Goal: Information Seeking & Learning: Learn about a topic

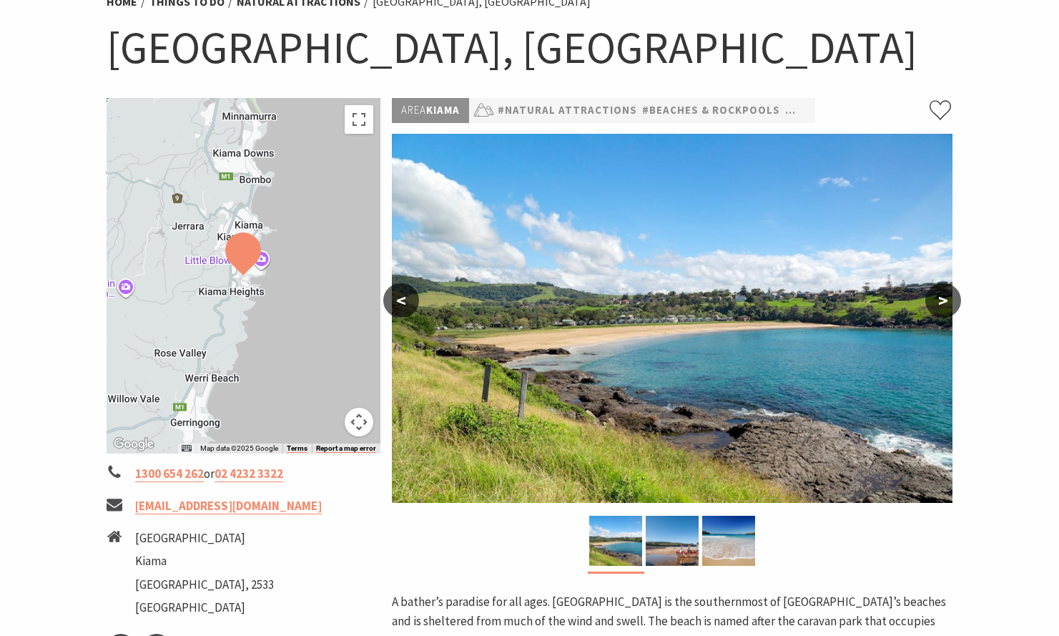
scroll to position [138, 0]
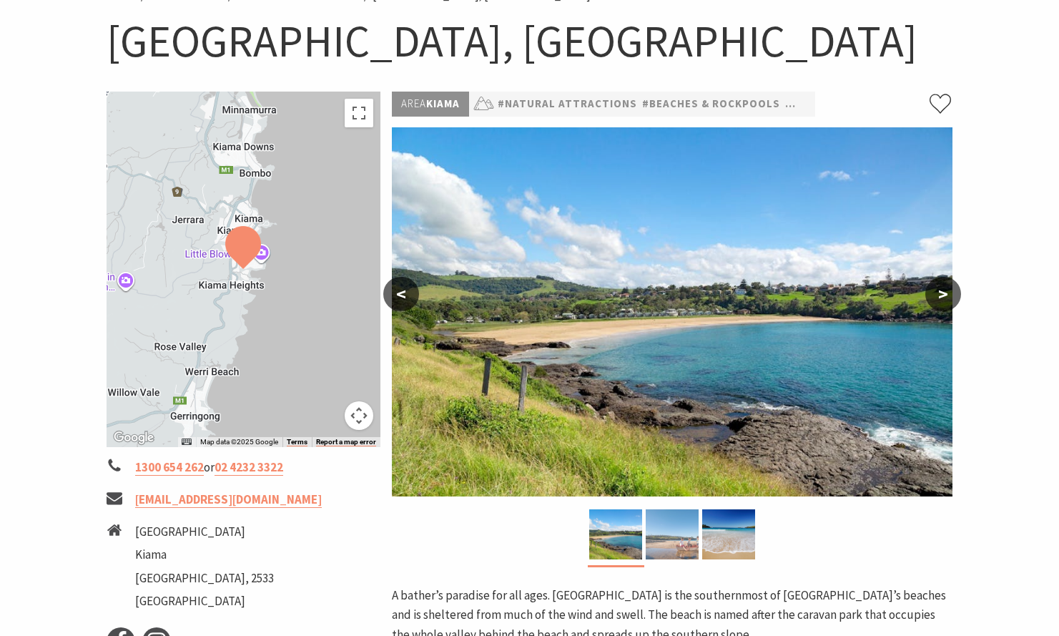
click at [678, 535] on img at bounding box center [672, 534] width 53 height 50
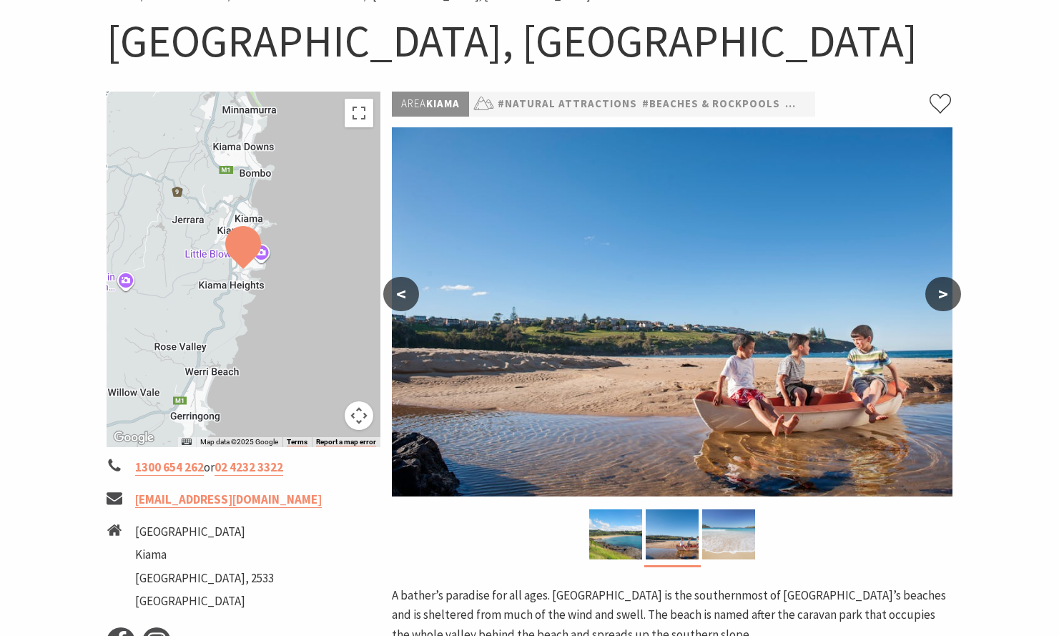
click at [743, 534] on img at bounding box center [728, 534] width 53 height 50
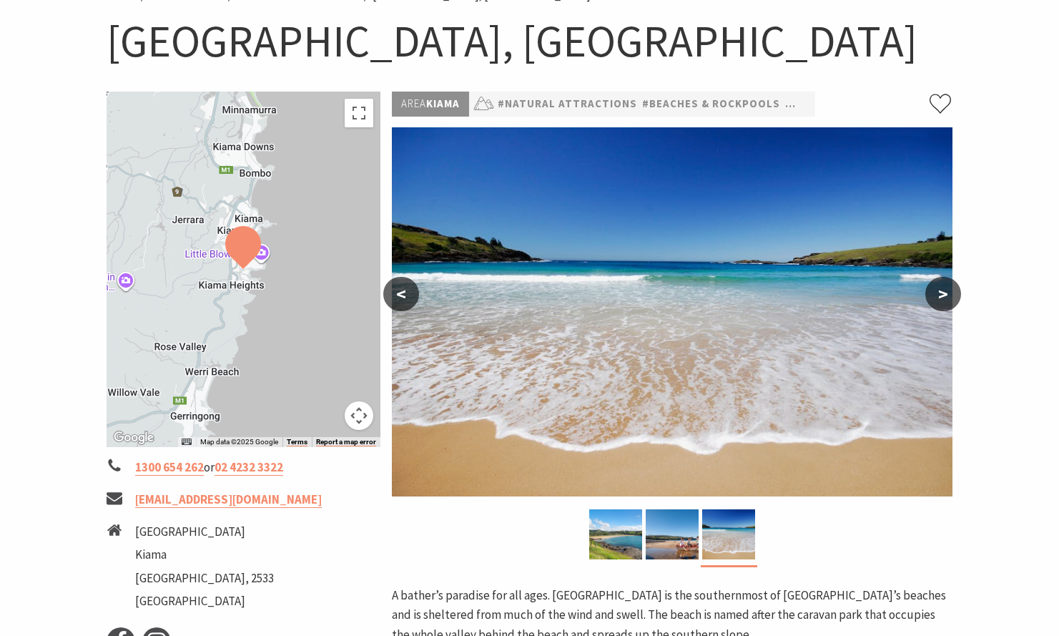
click at [938, 293] on button ">" at bounding box center [943, 294] width 36 height 34
click at [956, 293] on button ">" at bounding box center [943, 294] width 36 height 34
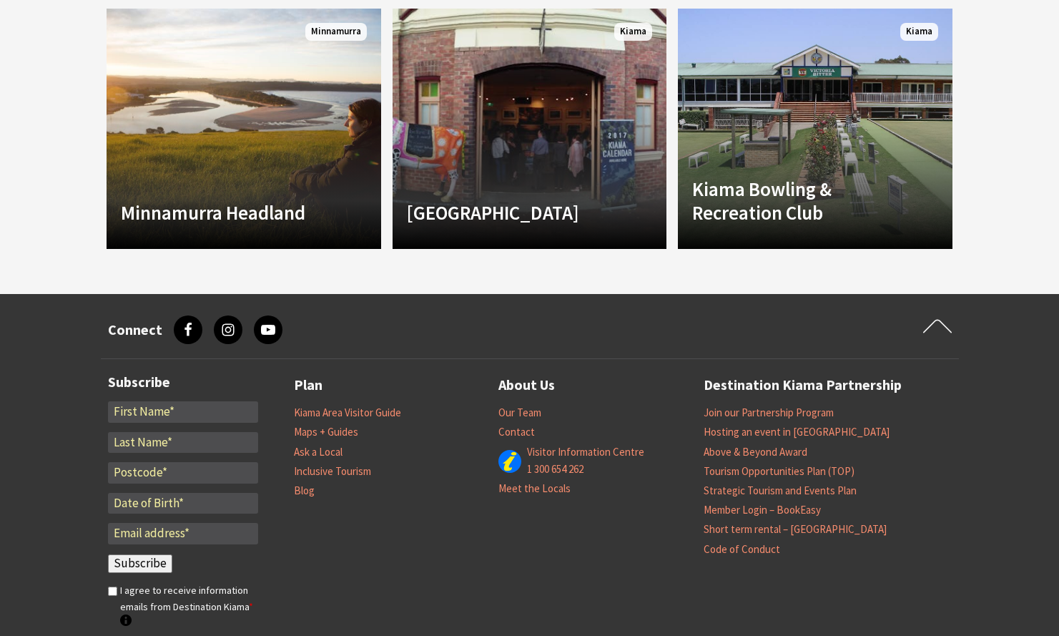
scroll to position [1330, 0]
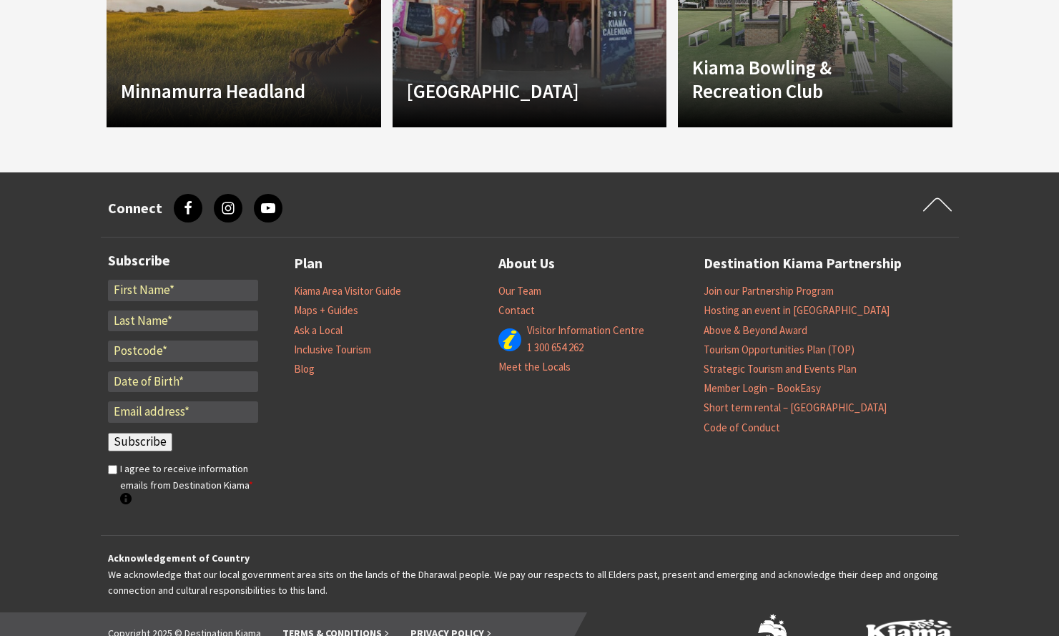
click at [234, 194] on link "instagram, Instagram" at bounding box center [228, 208] width 29 height 29
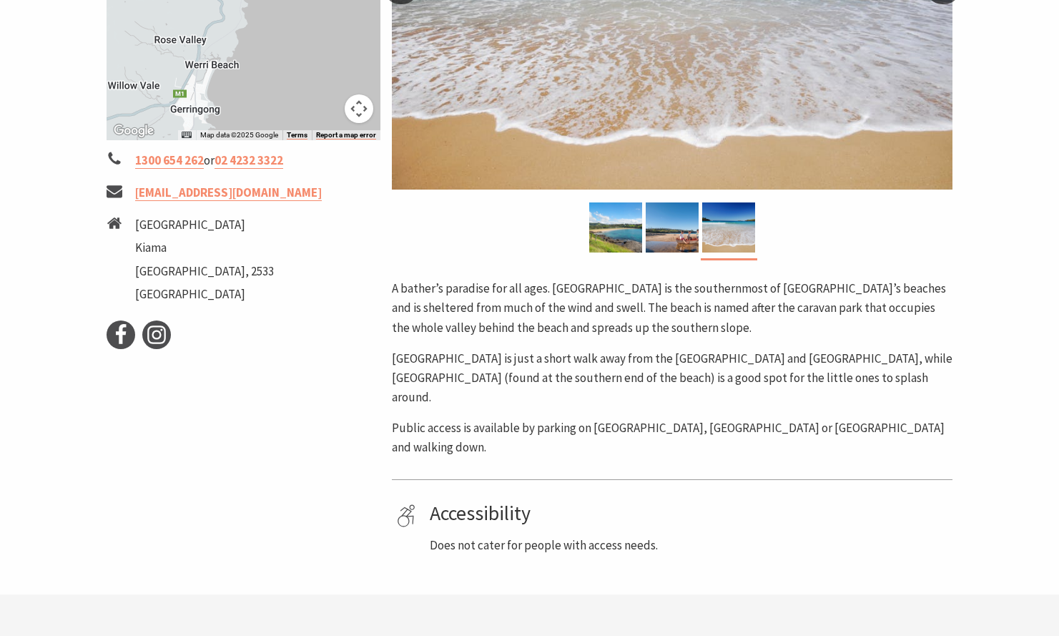
scroll to position [0, 0]
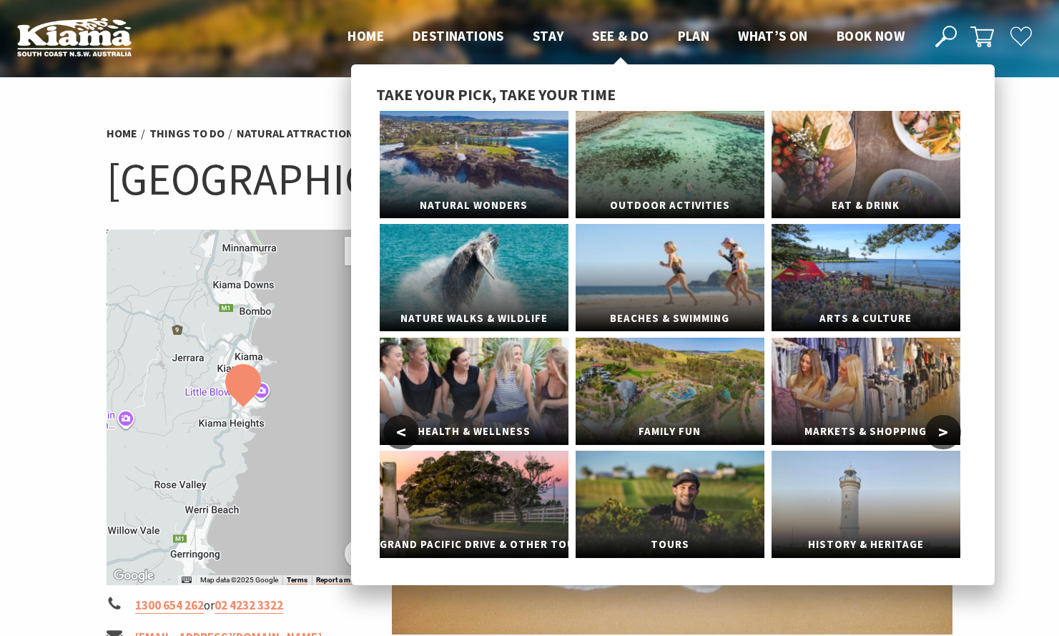
click at [602, 32] on span "See & Do" at bounding box center [620, 35] width 57 height 17
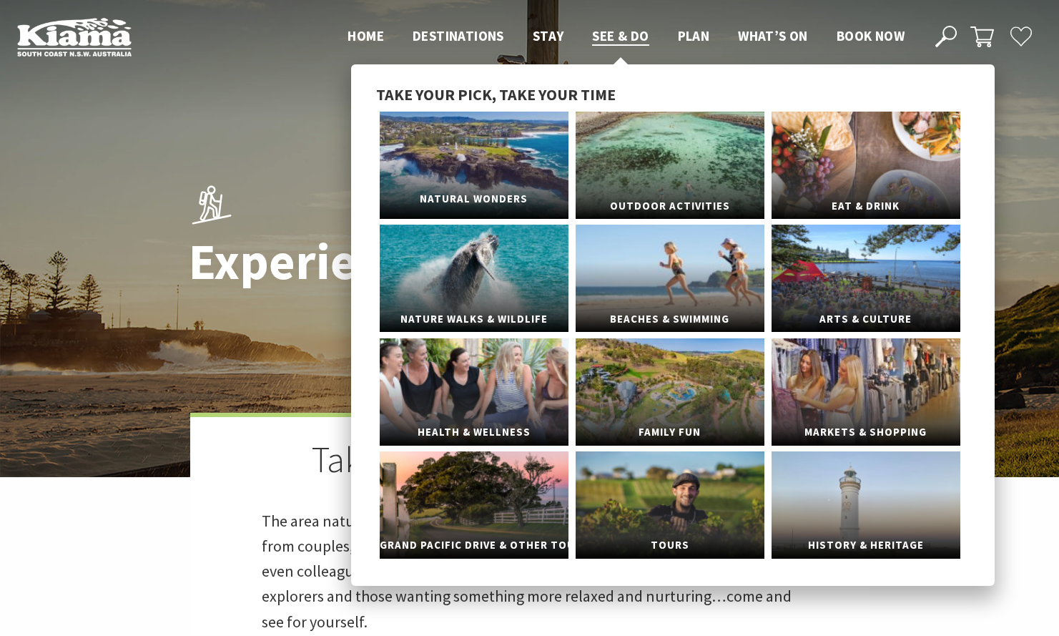
click at [492, 140] on link "Natural Wonders" at bounding box center [474, 165] width 189 height 107
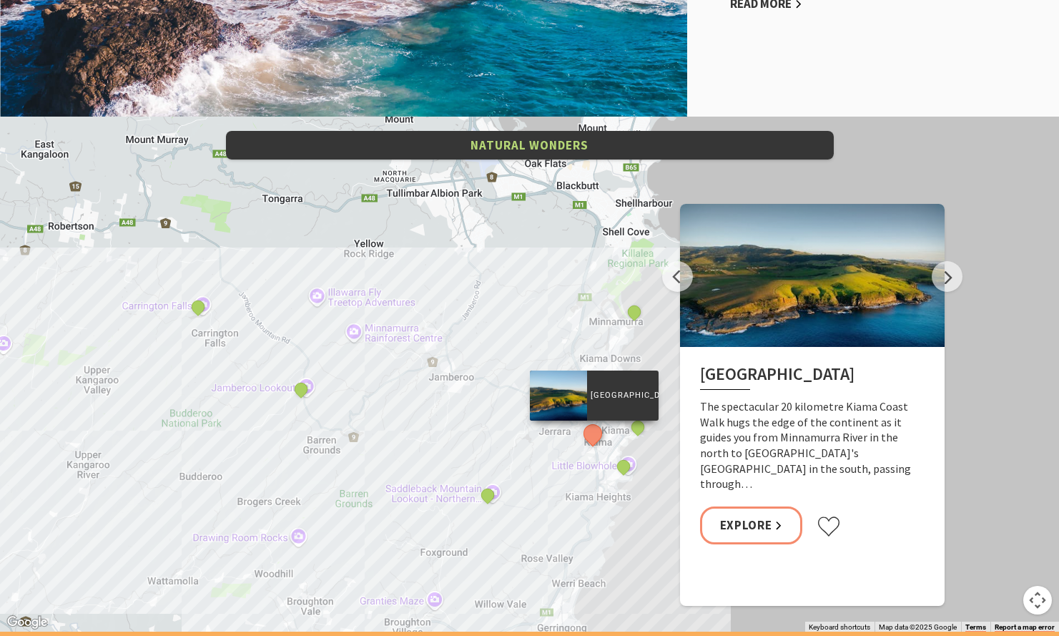
scroll to position [2771, 0]
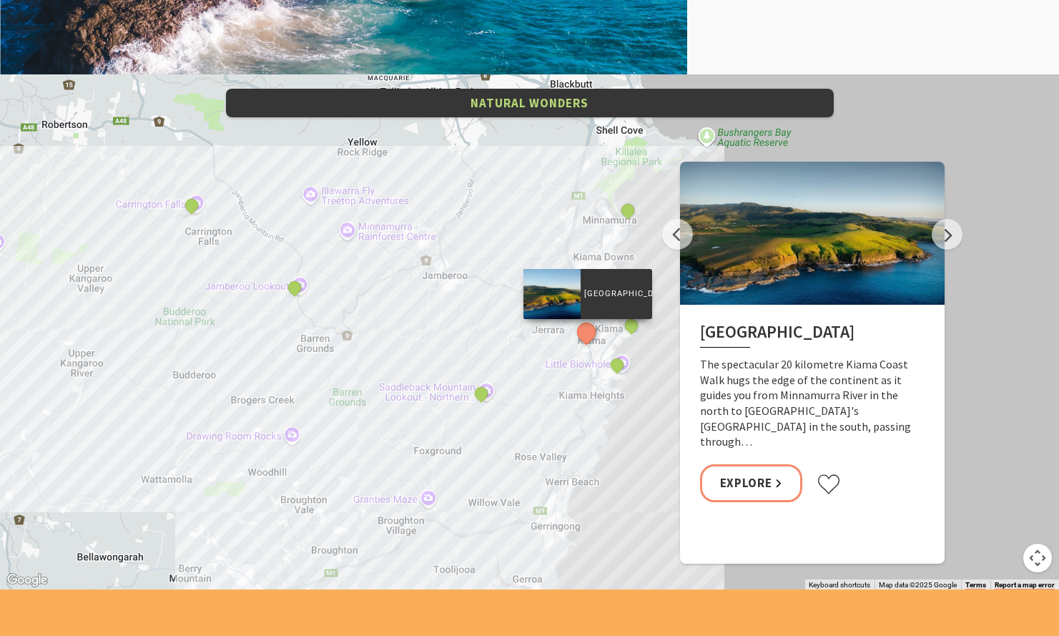
drag, startPoint x: 638, startPoint y: 501, endPoint x: 606, endPoint y: 408, distance: 99.1
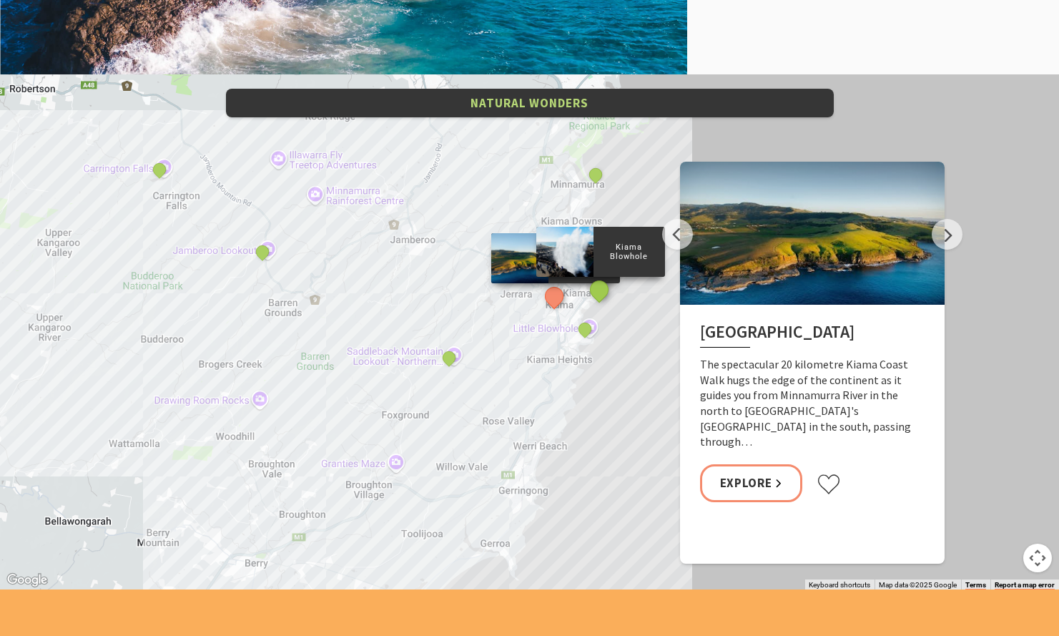
click at [596, 291] on button "See detail about Kiama Blowhole" at bounding box center [599, 290] width 26 height 26
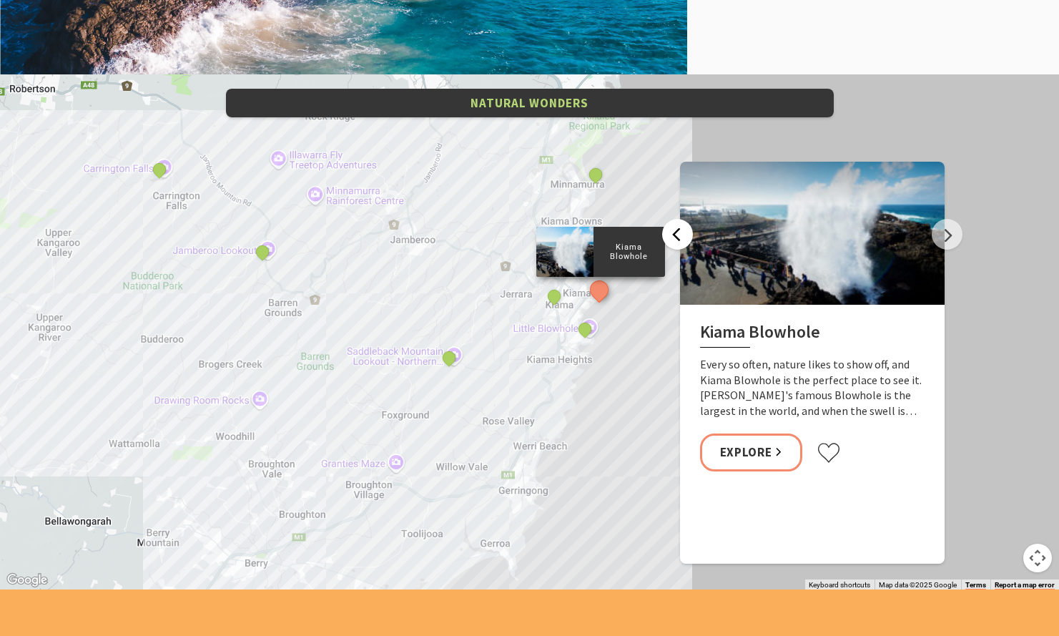
click at [681, 232] on button "Previous" at bounding box center [677, 234] width 31 height 31
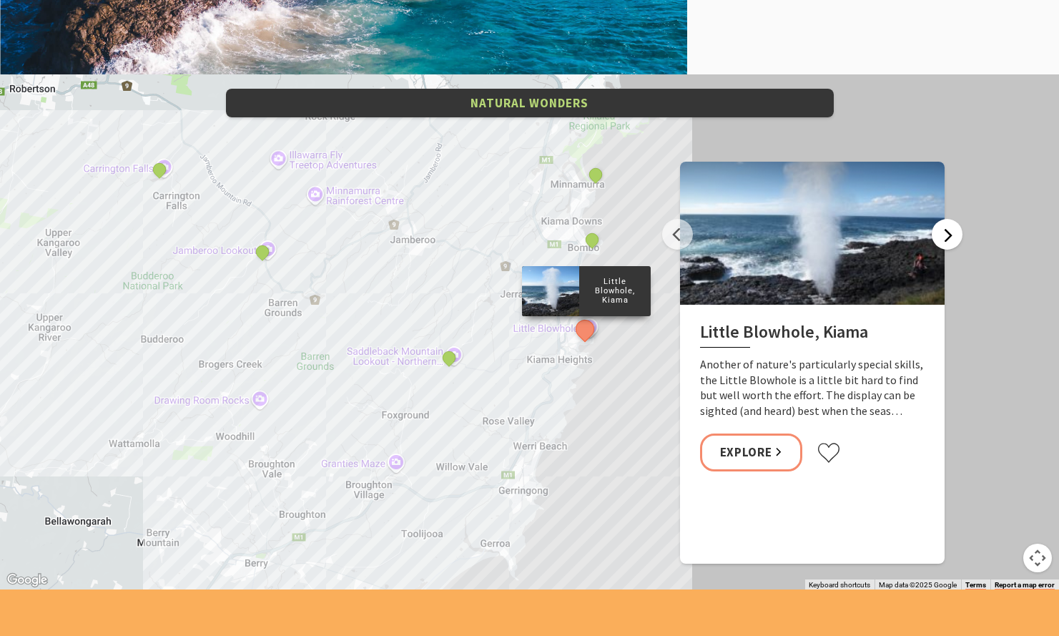
click at [948, 239] on button "Next" at bounding box center [947, 234] width 31 height 31
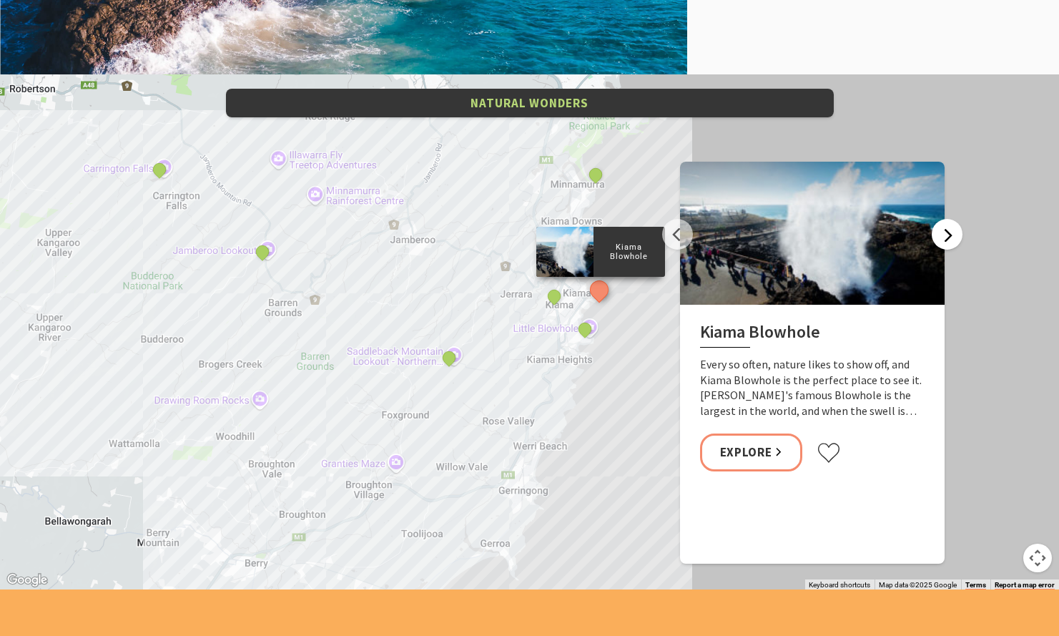
click at [949, 239] on button "Next" at bounding box center [947, 234] width 31 height 31
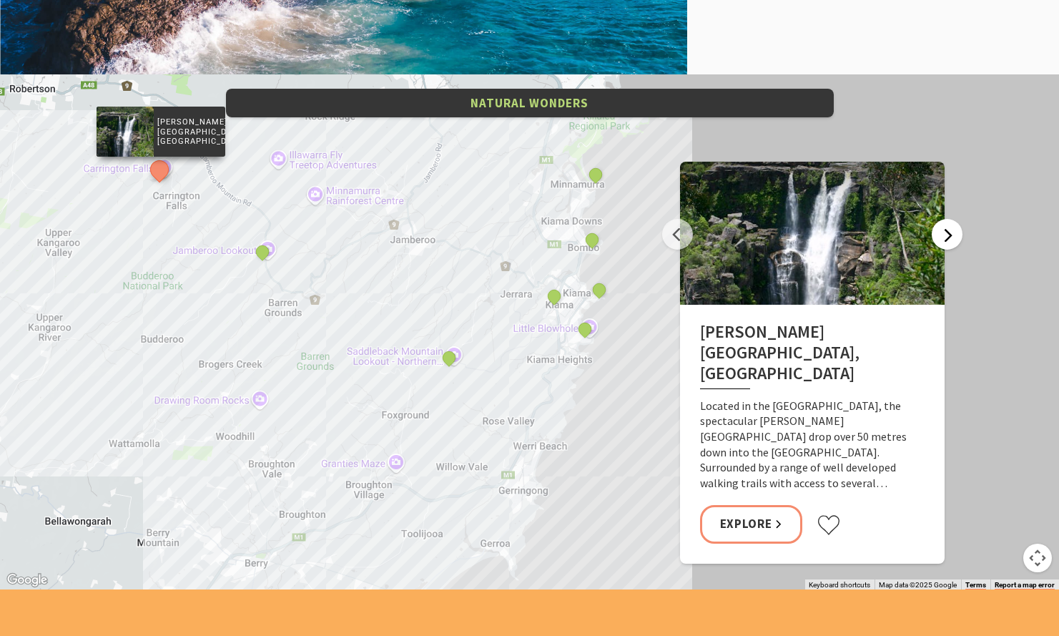
click at [949, 239] on button "Next" at bounding box center [947, 234] width 31 height 31
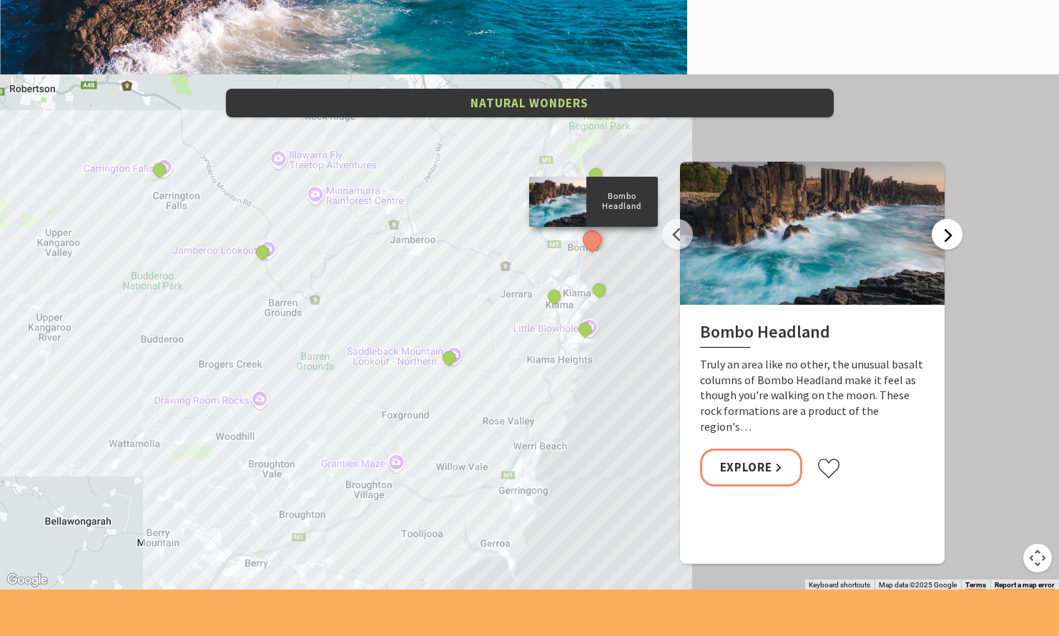
click at [950, 240] on button "Next" at bounding box center [947, 234] width 31 height 31
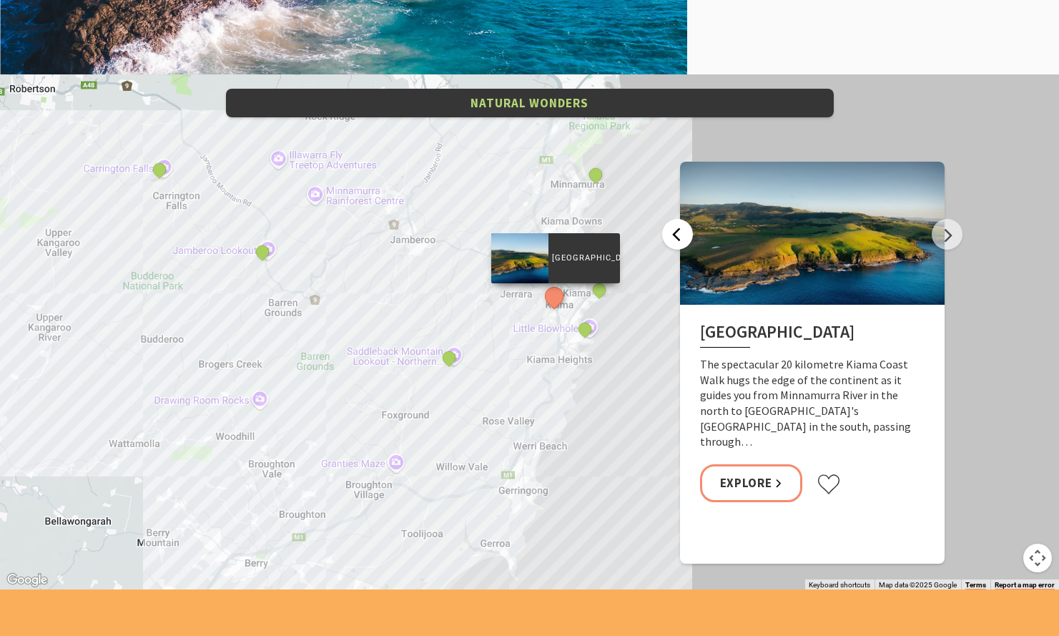
click at [672, 235] on button "Previous" at bounding box center [677, 234] width 31 height 31
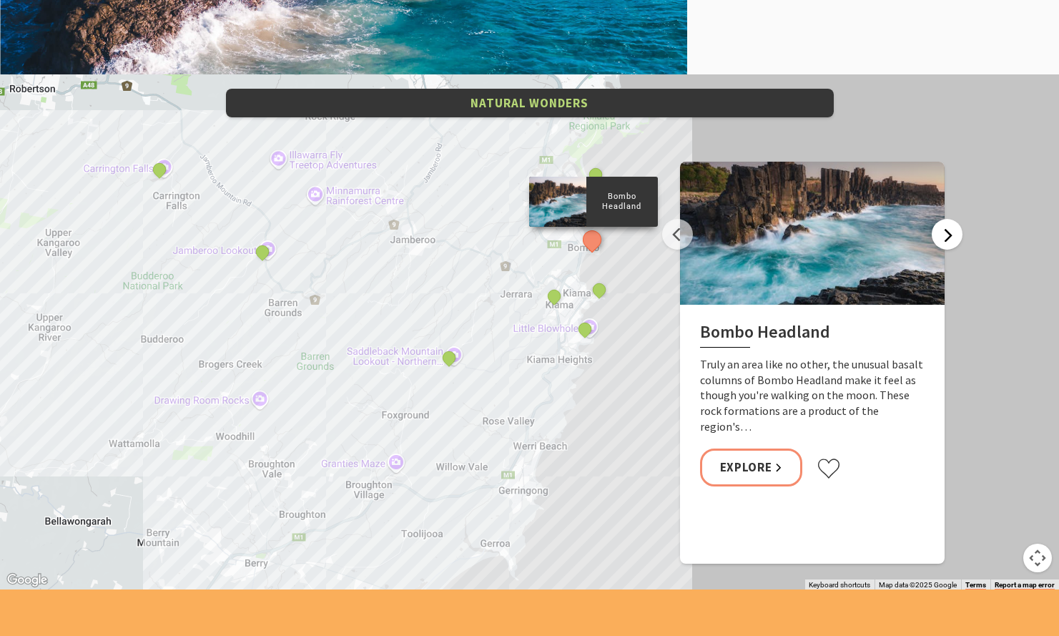
click at [941, 239] on button "Next" at bounding box center [947, 234] width 31 height 31
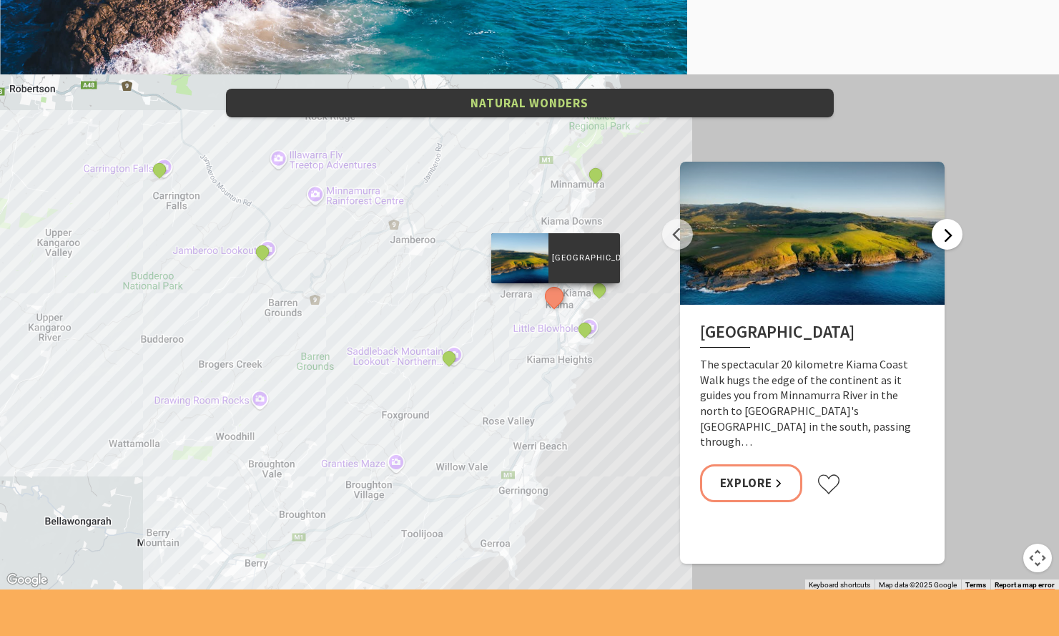
click at [941, 239] on button "Next" at bounding box center [947, 234] width 31 height 31
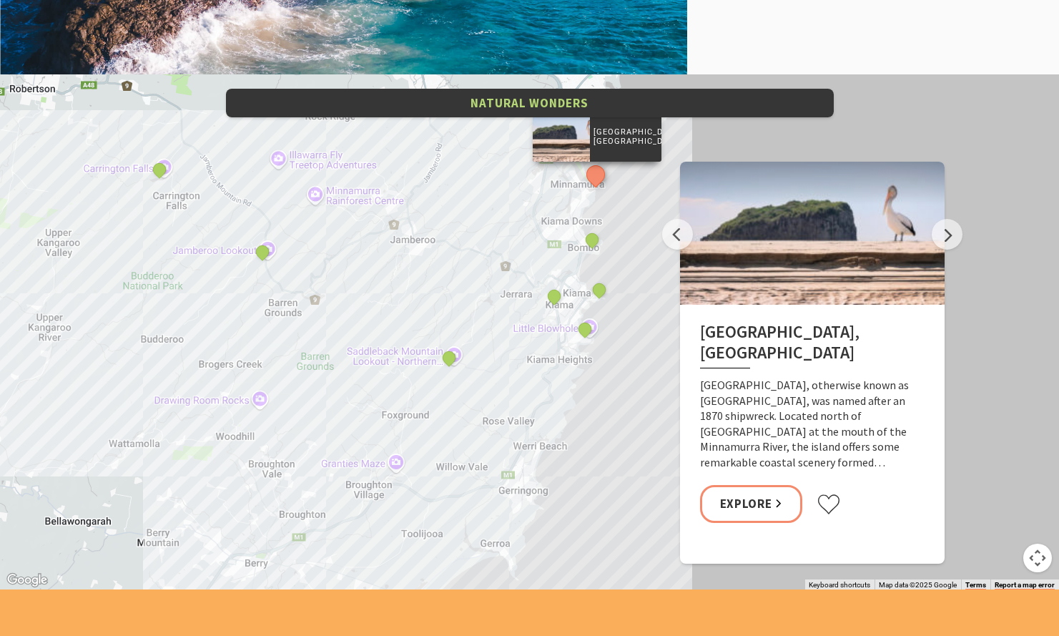
click at [1036, 552] on button "Map camera controls" at bounding box center [1037, 558] width 29 height 29
click at [999, 490] on button "Zoom in" at bounding box center [1002, 486] width 29 height 29
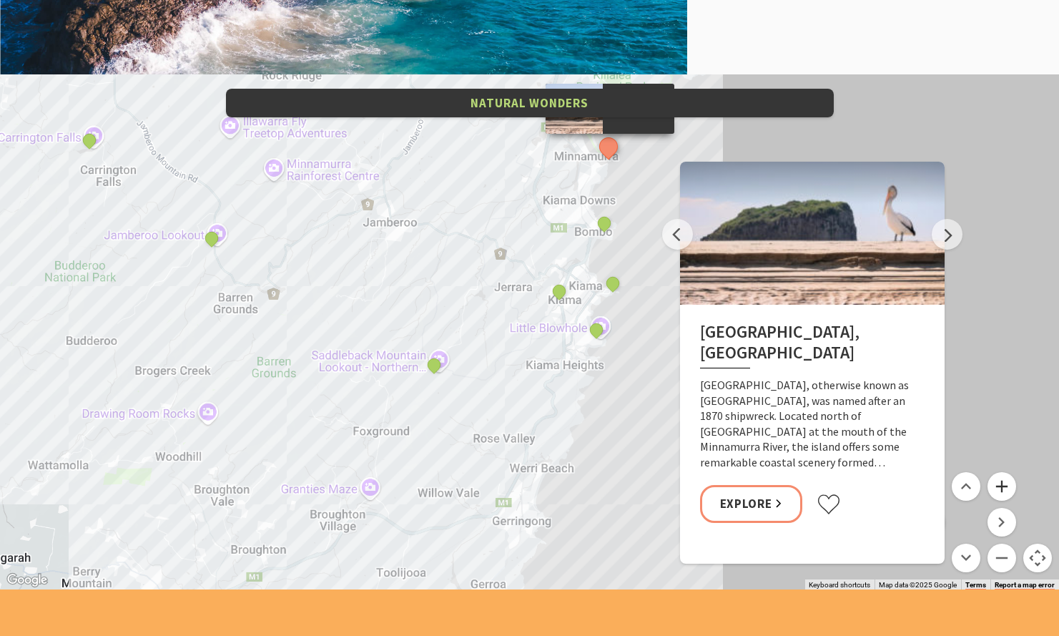
click at [999, 490] on button "Zoom in" at bounding box center [1002, 486] width 29 height 29
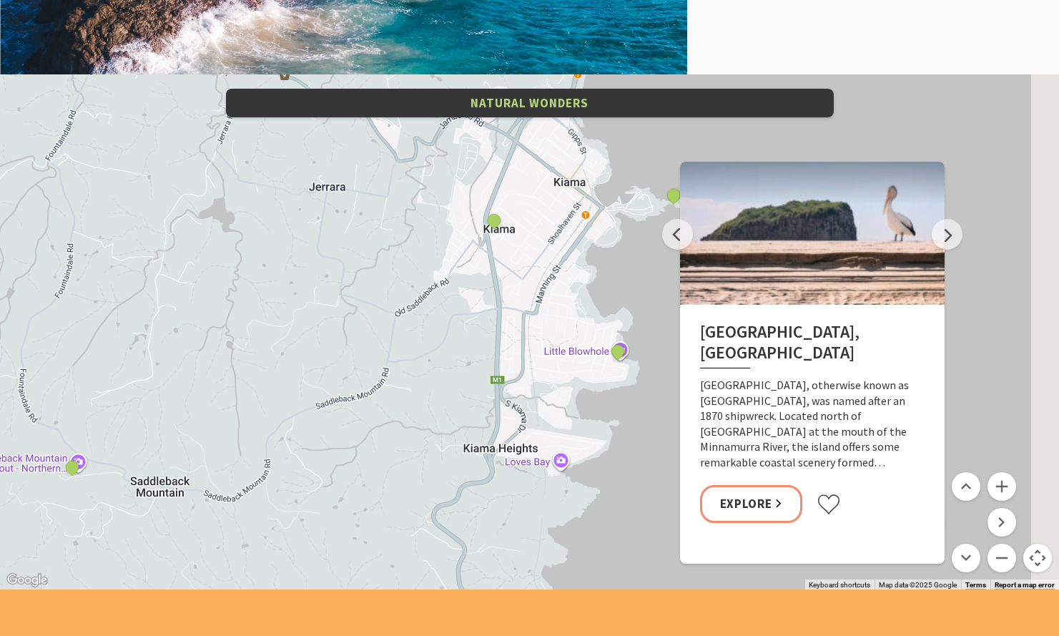
drag, startPoint x: 614, startPoint y: 348, endPoint x: 386, endPoint y: 365, distance: 228.7
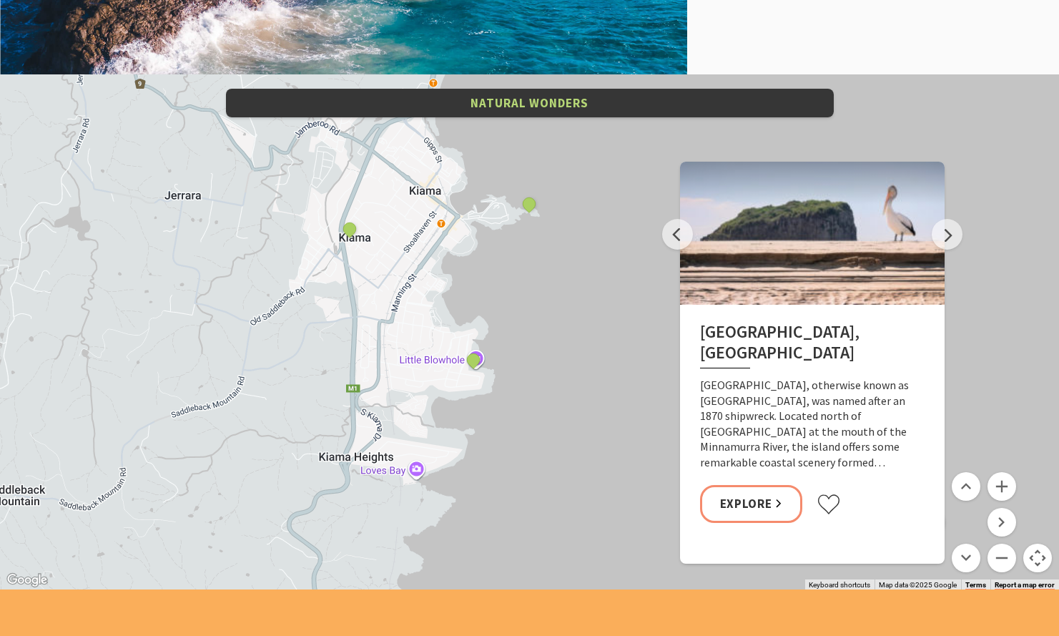
drag, startPoint x: 620, startPoint y: 403, endPoint x: 564, endPoint y: 400, distance: 55.9
click at [529, 208] on button "See detail about Kiama Blowhole" at bounding box center [529, 204] width 26 height 26
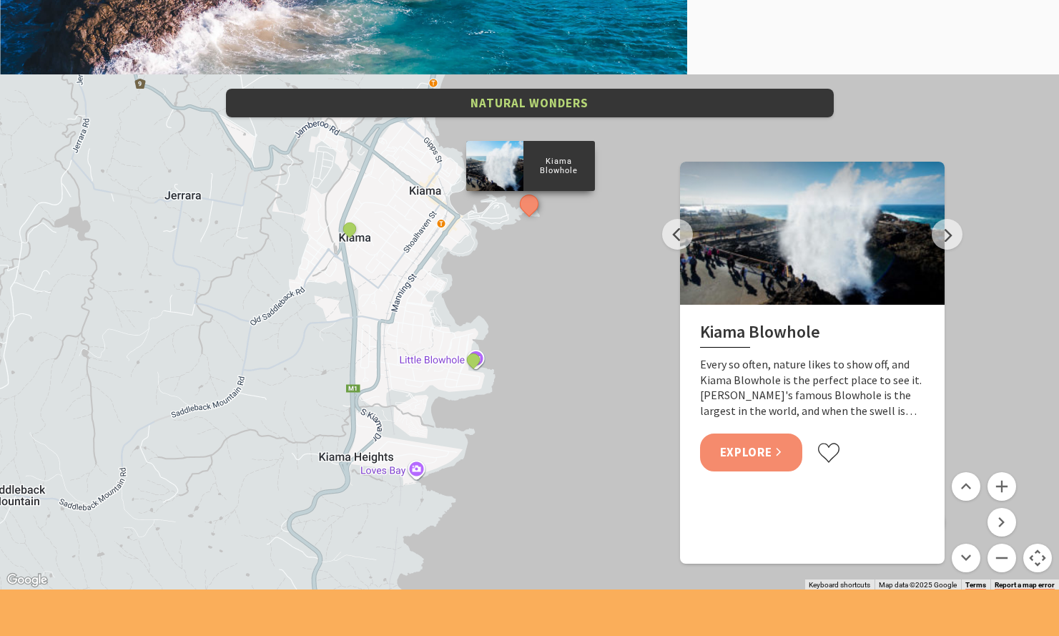
click at [774, 451] on link "Explore" at bounding box center [751, 452] width 103 height 38
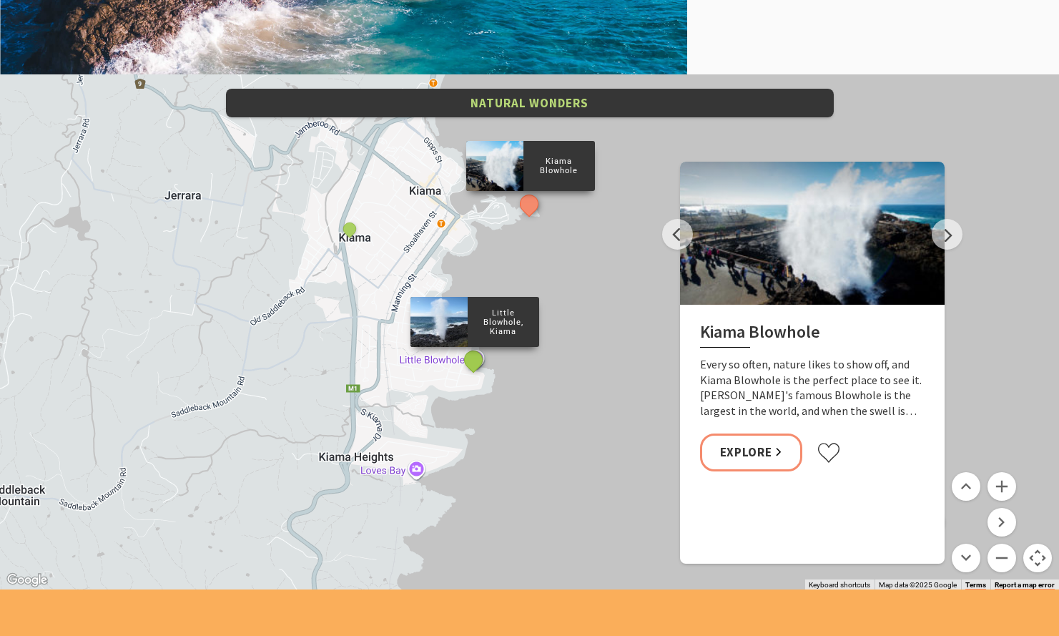
click at [473, 362] on button "See detail about Little Blowhole, Kiama" at bounding box center [473, 360] width 26 height 26
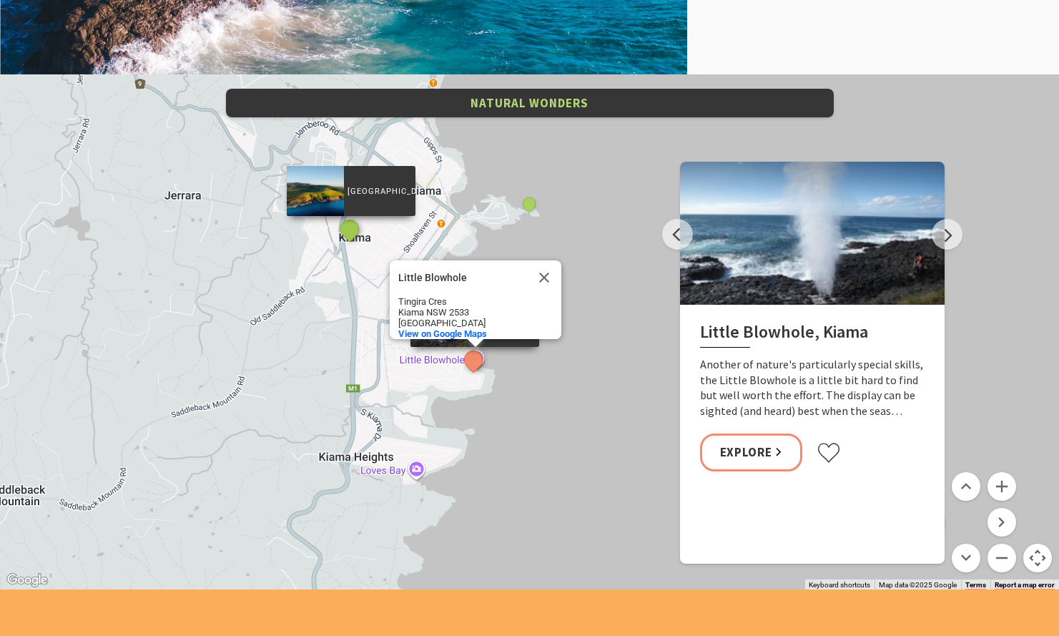
click at [349, 233] on button "See detail about Kiama Coast Walk" at bounding box center [349, 229] width 26 height 26
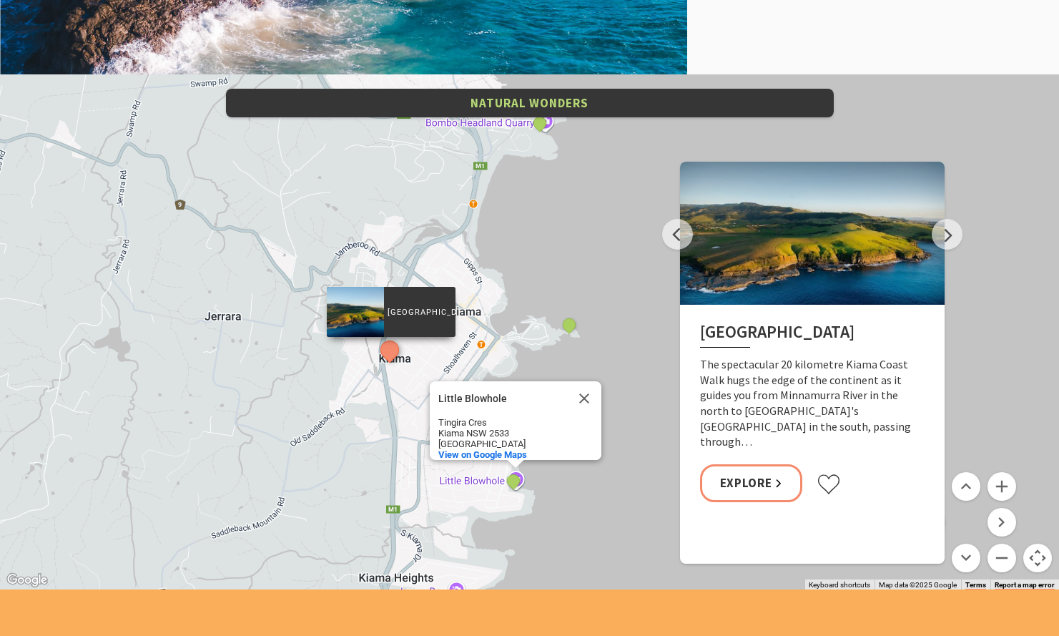
drag, startPoint x: 510, startPoint y: 210, endPoint x: 531, endPoint y: 348, distance: 139.7
click at [531, 350] on div "[GEOGRAPHIC_DATA] [GEOGRAPHIC_DATA], Minnamurra Jamberoo lookout [GEOGRAPHIC_DA…" at bounding box center [529, 331] width 1059 height 515
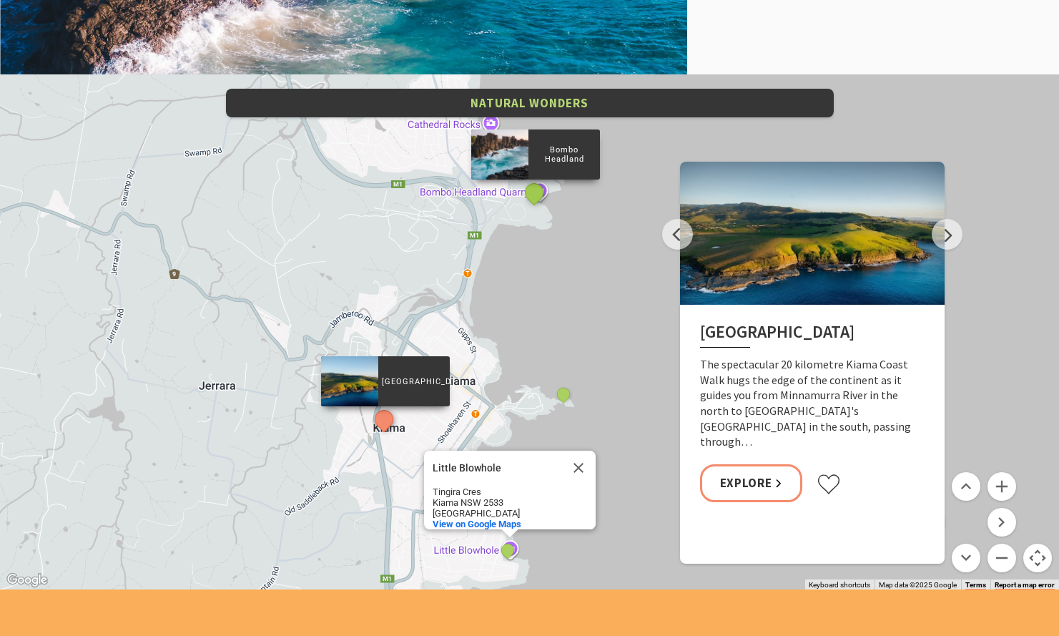
click at [535, 192] on button "See detail about Bombo Headland" at bounding box center [534, 193] width 26 height 26
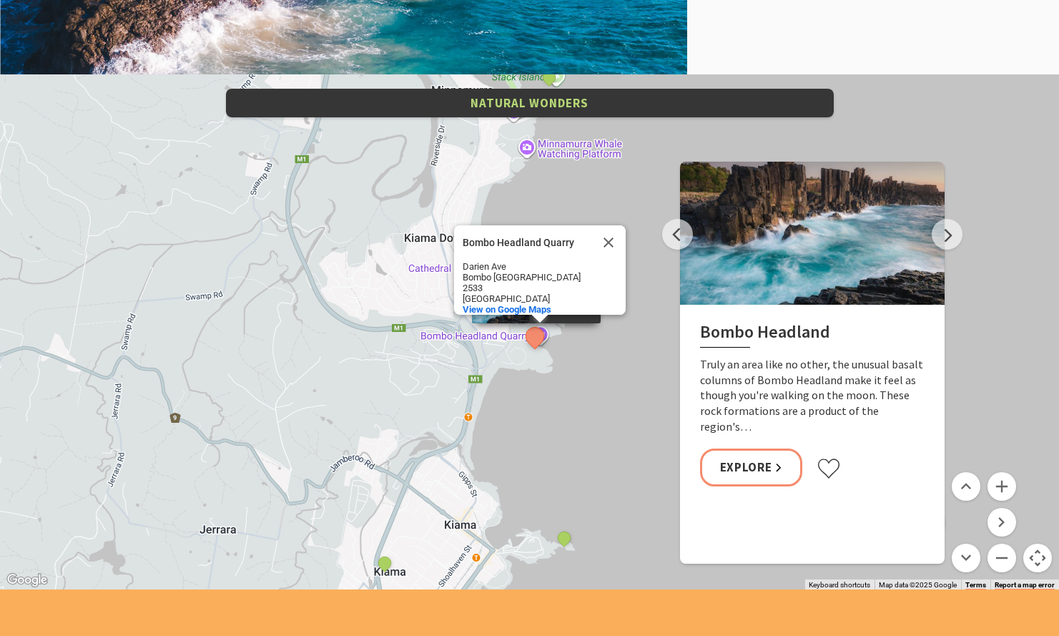
drag, startPoint x: 584, startPoint y: 220, endPoint x: 586, endPoint y: 375, distance: 155.2
click at [586, 375] on div "[GEOGRAPHIC_DATA] [GEOGRAPHIC_DATA], Minnamurra [GEOGRAPHIC_DATA] lookout [GEOG…" at bounding box center [529, 331] width 1059 height 515
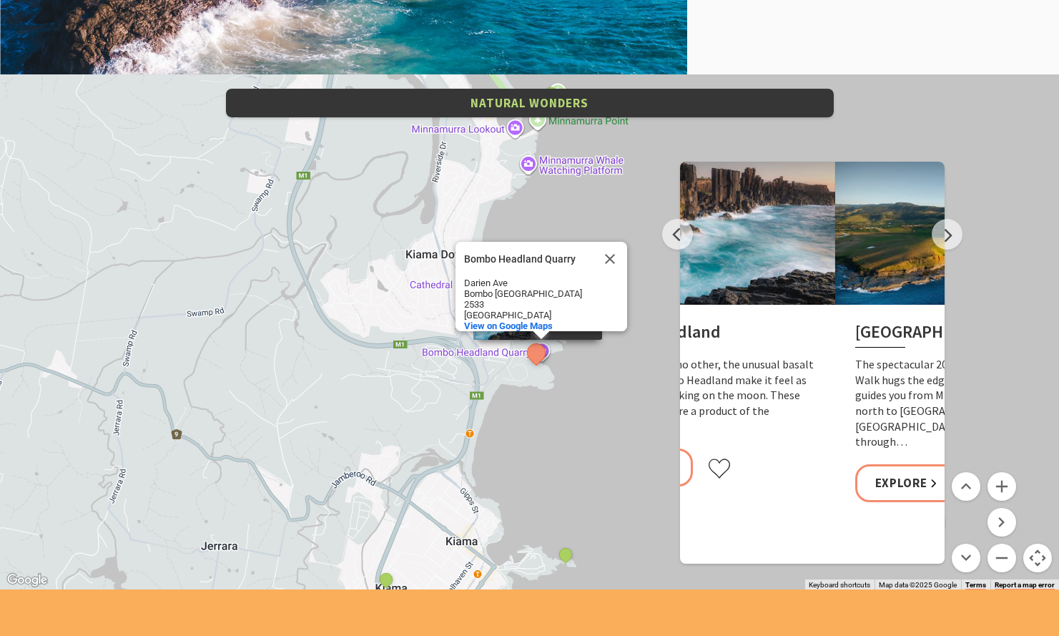
drag, startPoint x: 825, startPoint y: 332, endPoint x: 720, endPoint y: 331, distance: 105.1
click at [720, 331] on h2 "Bombo Headland" at bounding box center [703, 335] width 225 height 26
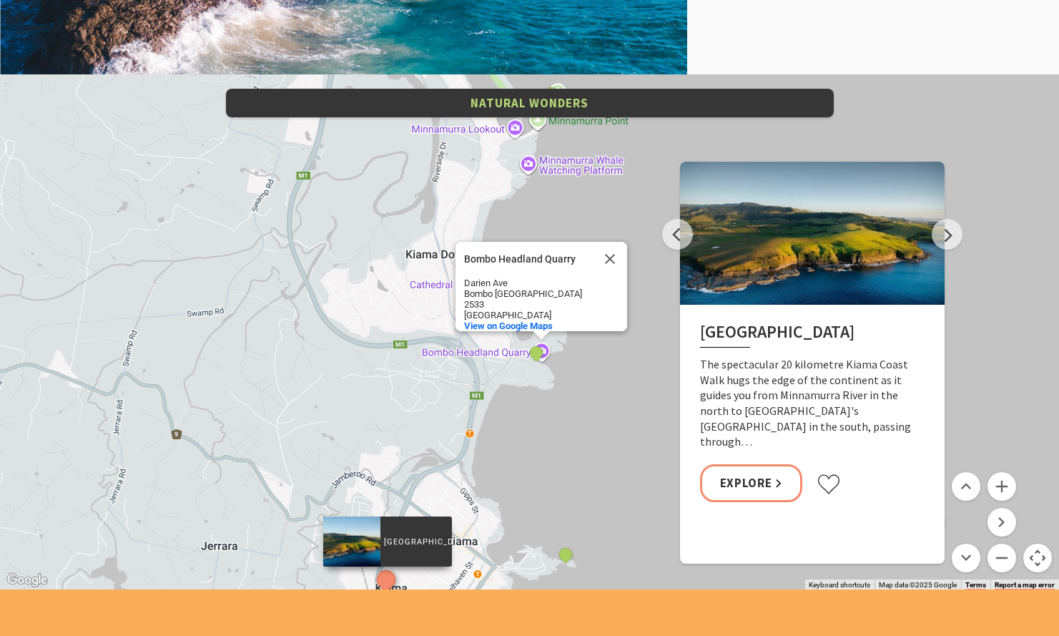
click at [547, 260] on div "Bombo Headland Quarry" at bounding box center [528, 259] width 129 height 11
click at [540, 320] on span "View on Google Maps" at bounding box center [508, 325] width 89 height 11
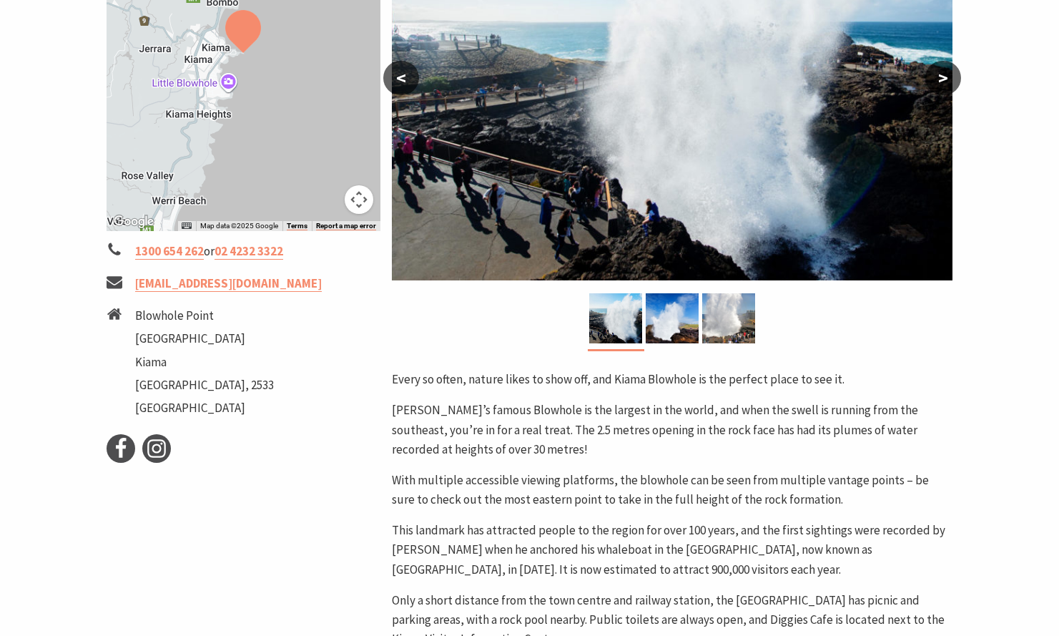
scroll to position [275, 0]
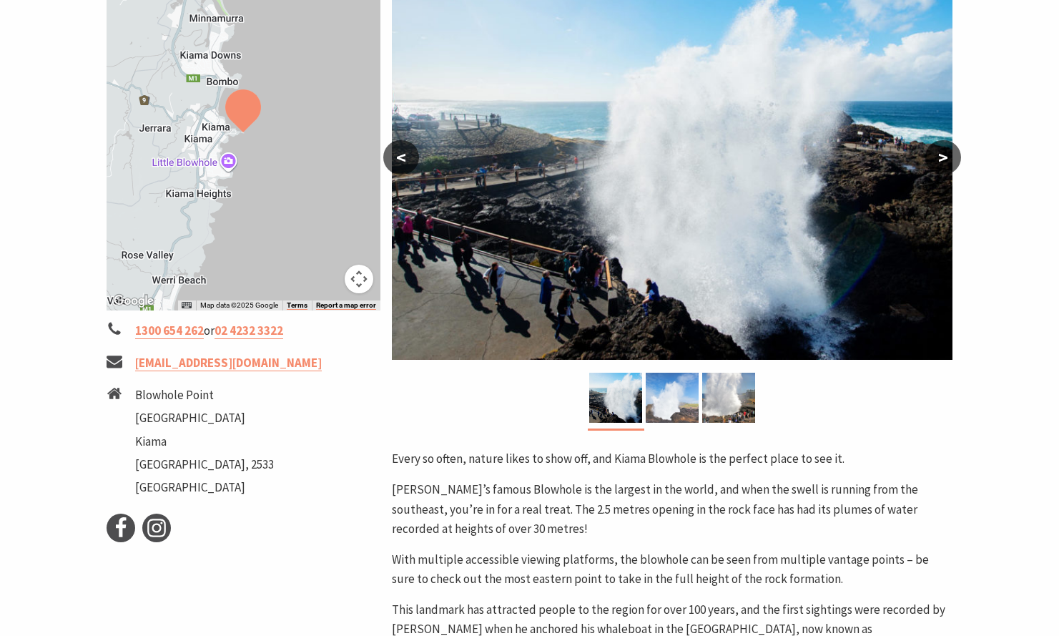
click at [664, 386] on img at bounding box center [672, 398] width 53 height 50
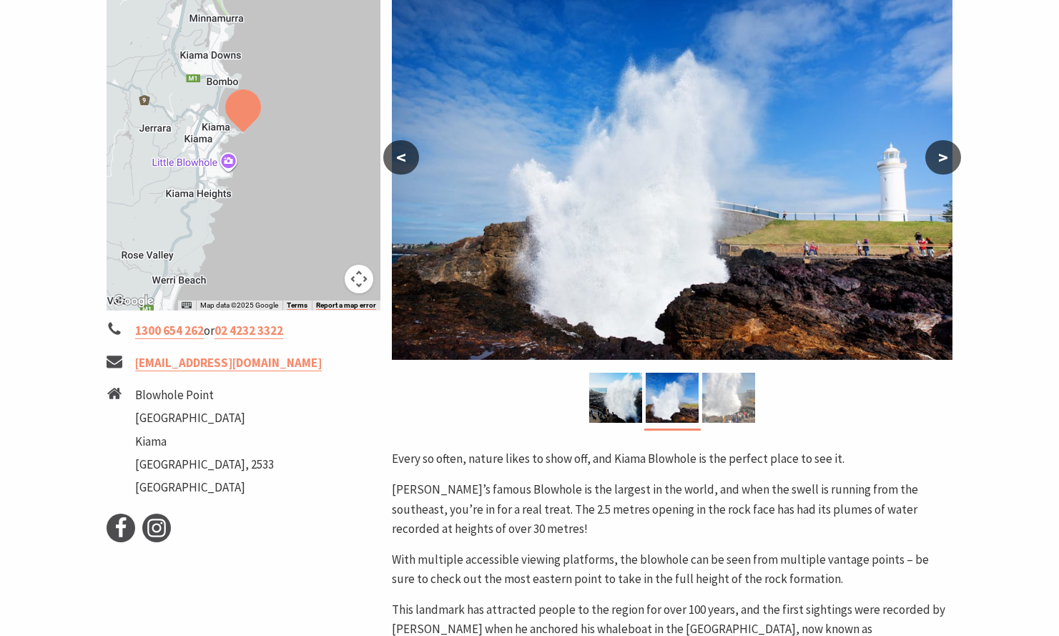
click at [721, 399] on img at bounding box center [728, 398] width 53 height 50
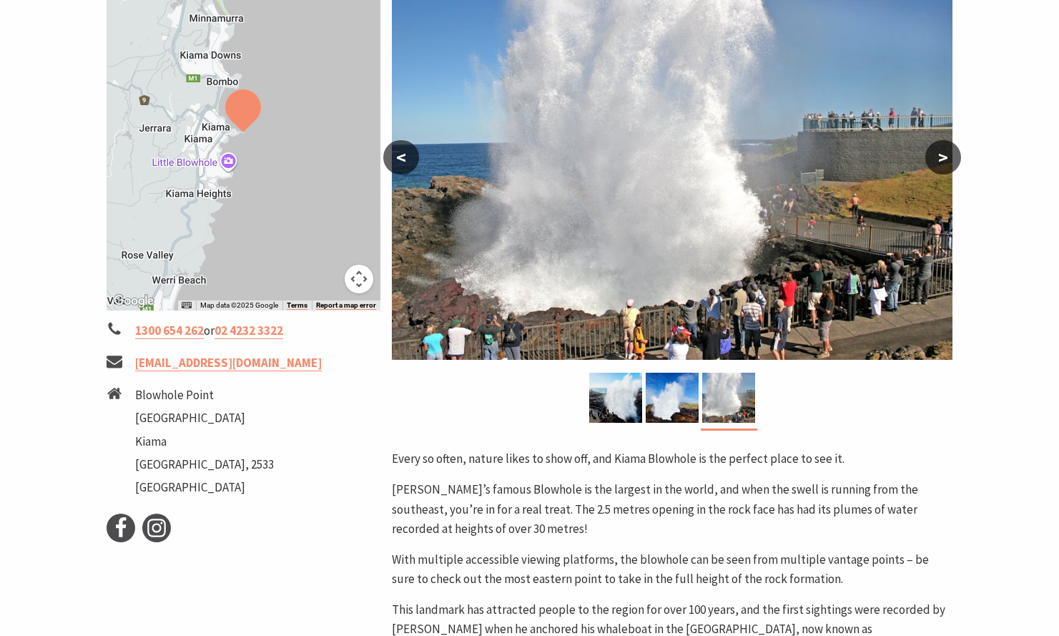
click at [952, 167] on button ">" at bounding box center [943, 157] width 36 height 34
